Goal: Navigation & Orientation: Find specific page/section

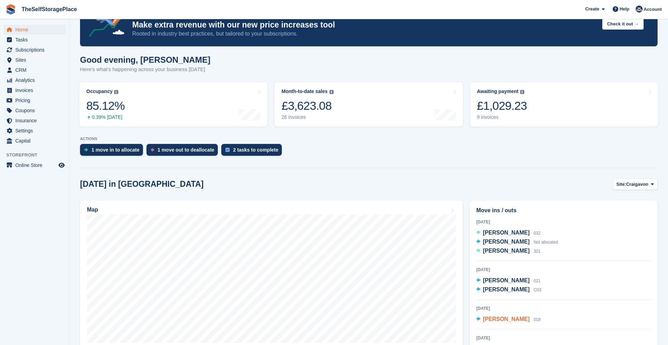
scroll to position [21, 0]
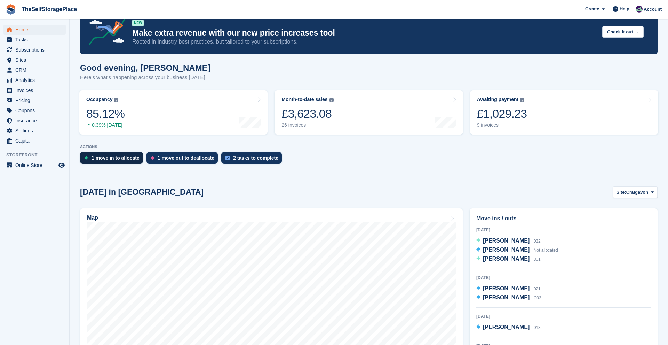
click at [136, 156] on div "1 move in to allocate" at bounding box center [116, 158] width 48 height 6
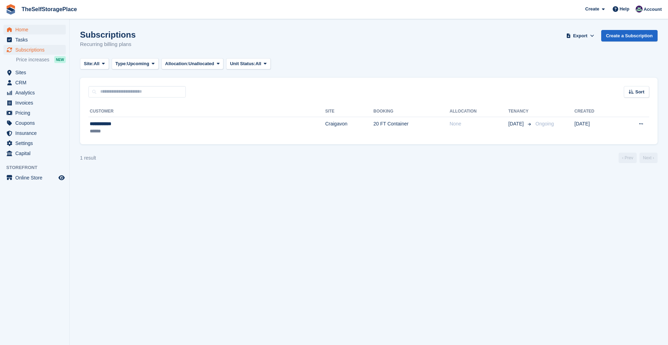
click at [28, 33] on span "Home" at bounding box center [36, 30] width 42 height 10
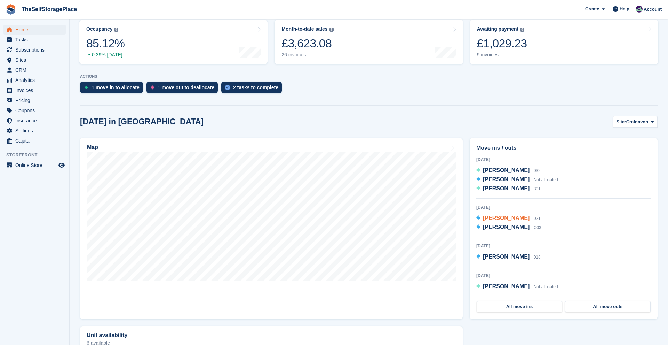
click at [506, 220] on span "[PERSON_NAME]" at bounding box center [506, 218] width 47 height 6
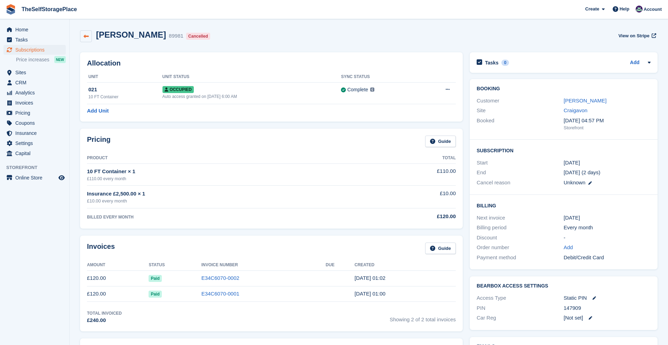
click at [83, 33] on link at bounding box center [86, 36] width 12 height 12
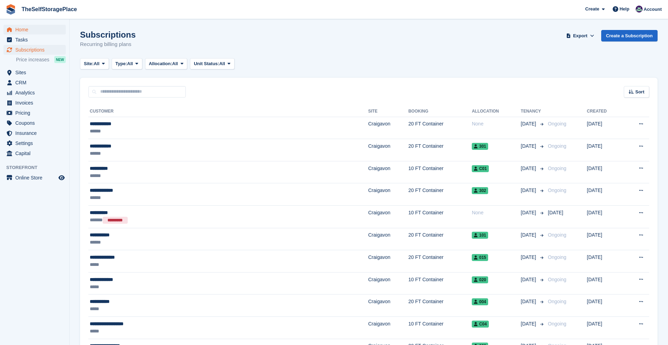
click at [32, 31] on span "Home" at bounding box center [36, 30] width 42 height 10
